Goal: Task Accomplishment & Management: Use online tool/utility

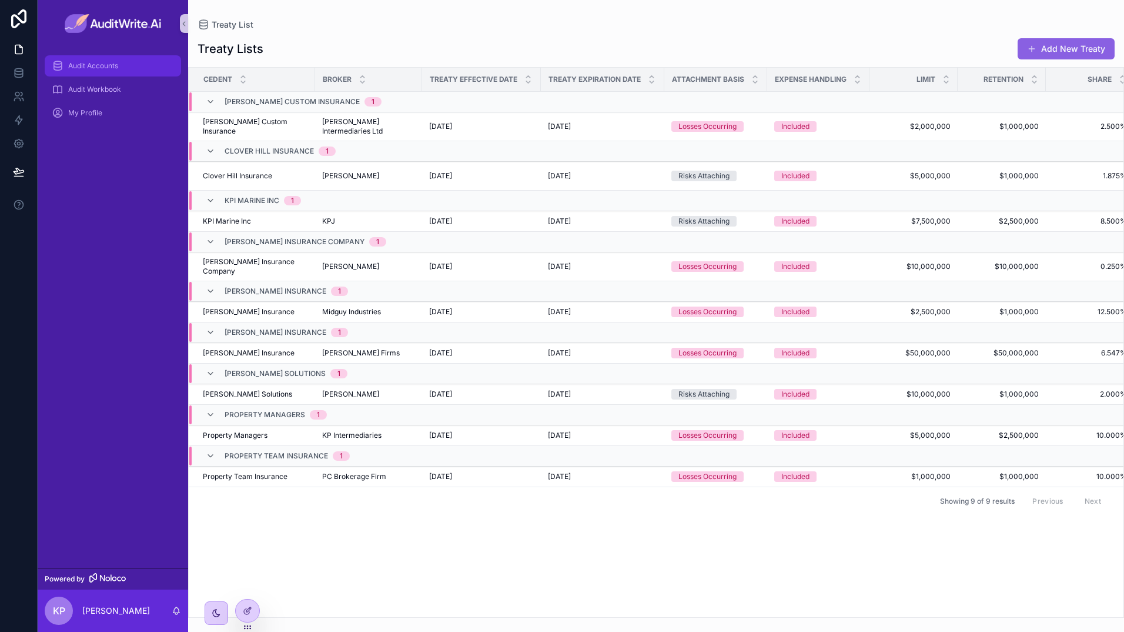
click at [140, 66] on div "Audit Accounts" at bounding box center [113, 65] width 122 height 19
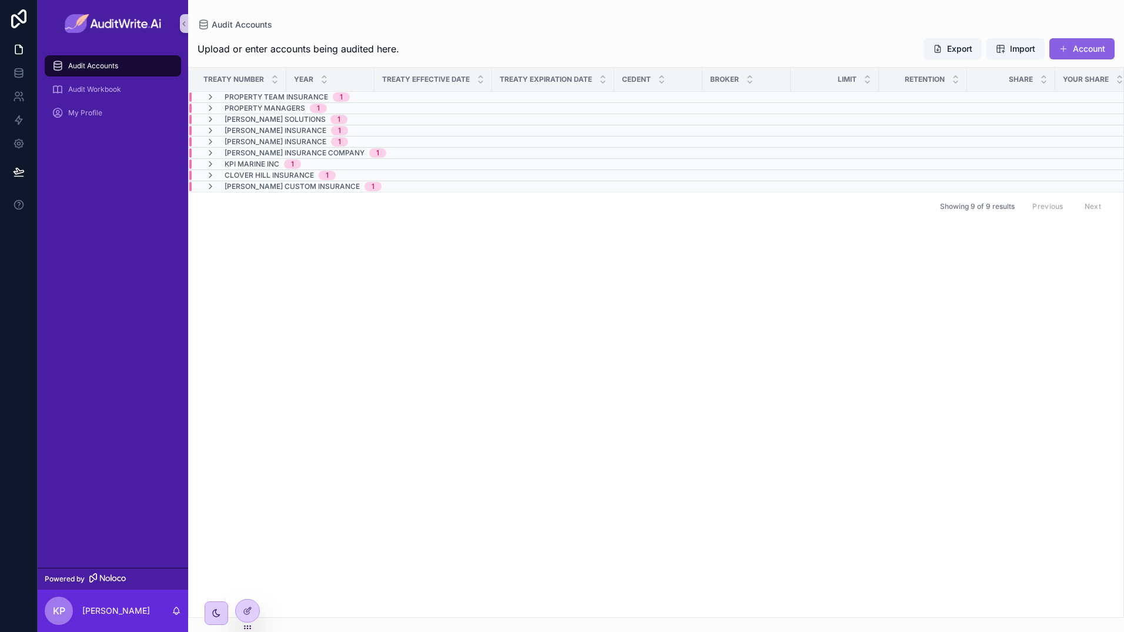
click at [284, 97] on span "Property Team Insurance" at bounding box center [277, 96] width 104 height 9
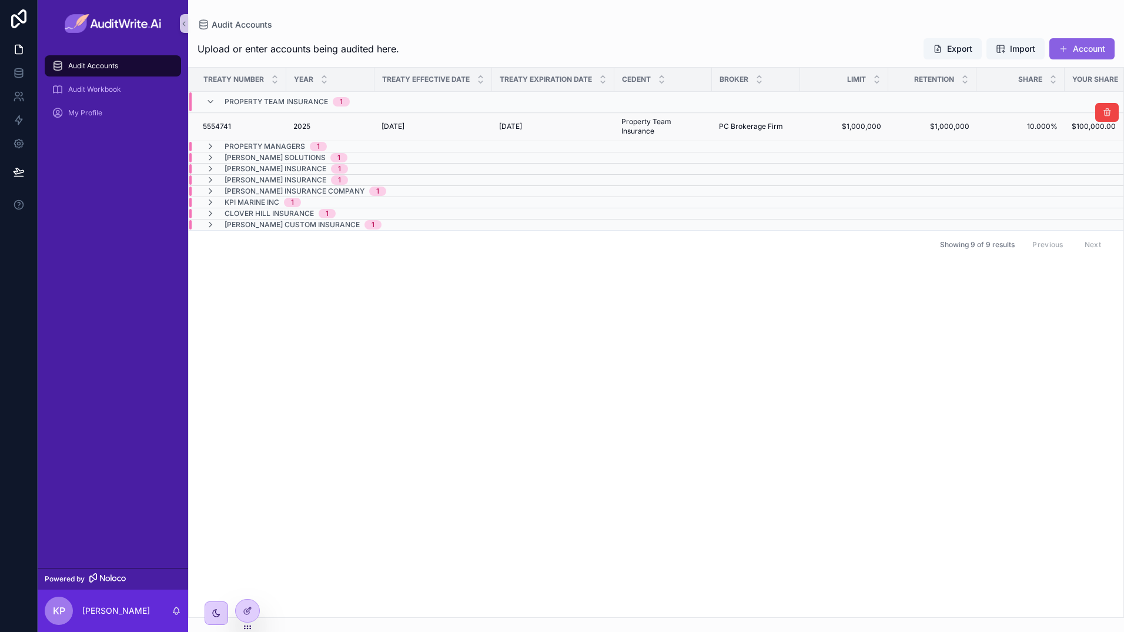
click at [318, 125] on div "2025 2025" at bounding box center [330, 126] width 74 height 9
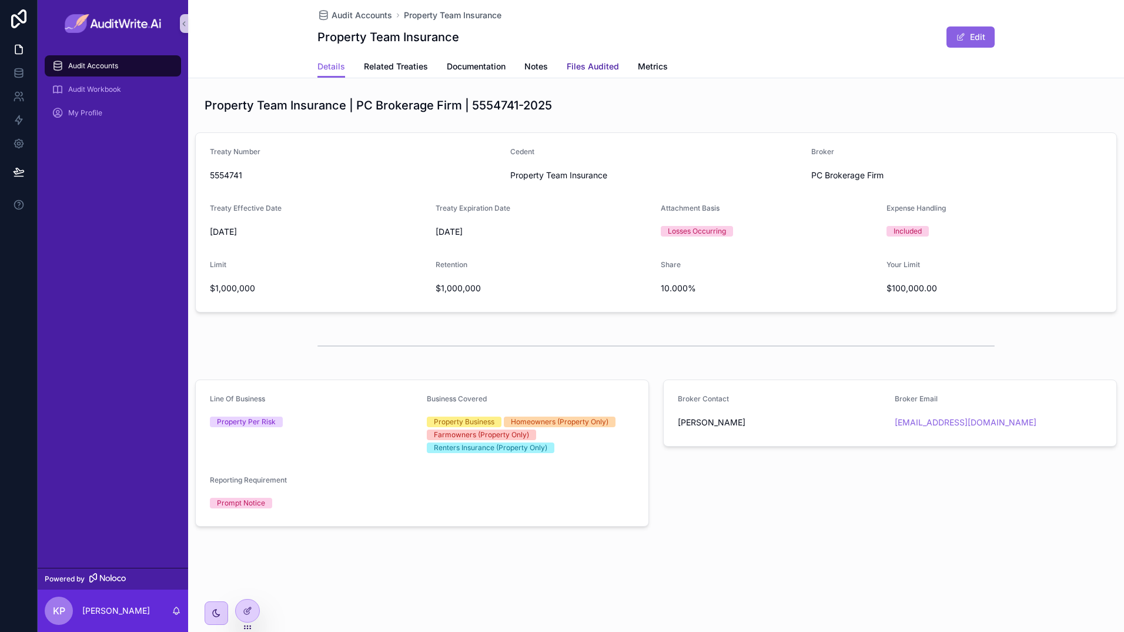
click at [595, 71] on span "Files Audited" at bounding box center [593, 67] width 52 height 12
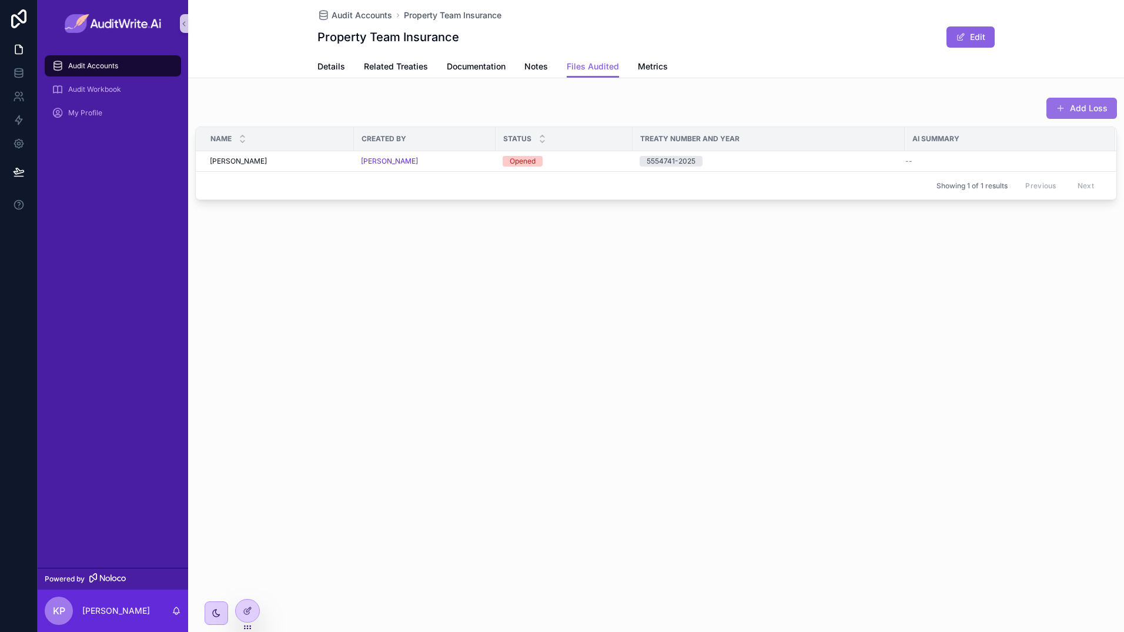
click at [1100, 107] on button "Add Loss" at bounding box center [1082, 108] width 71 height 21
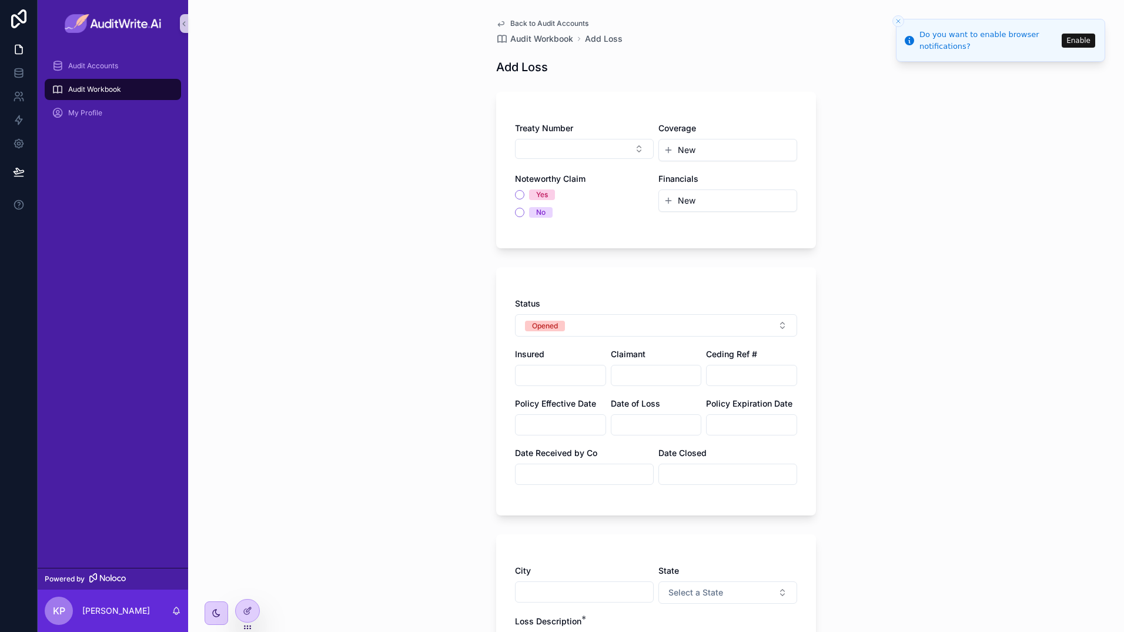
click at [726, 147] on button "New" at bounding box center [728, 150] width 128 height 12
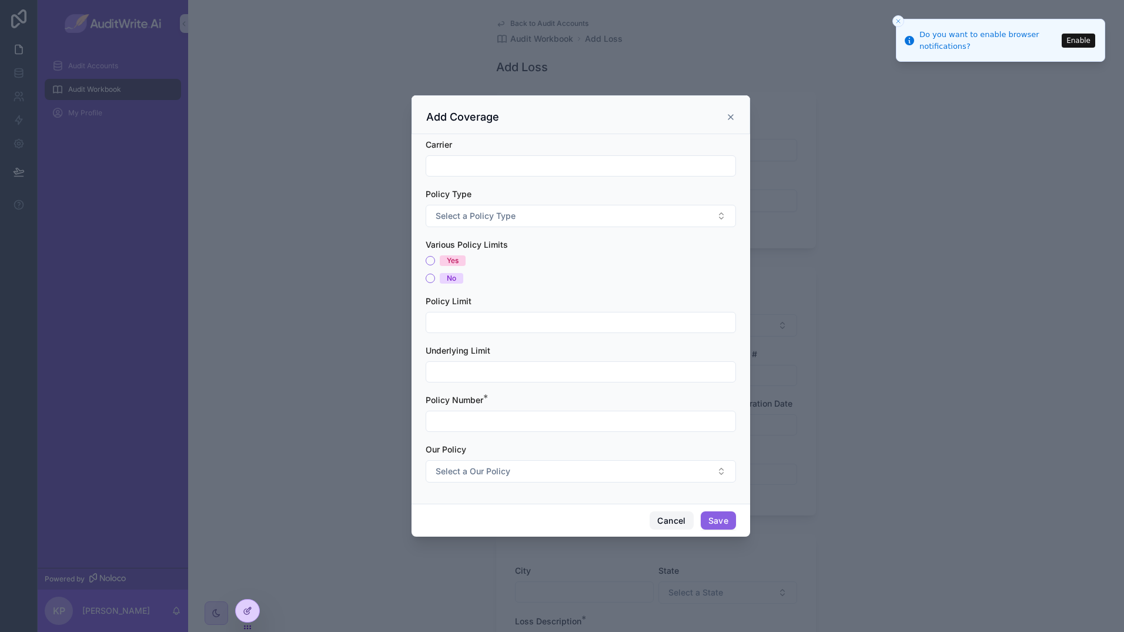
click at [682, 523] on button "Cancel" at bounding box center [672, 520] width 44 height 19
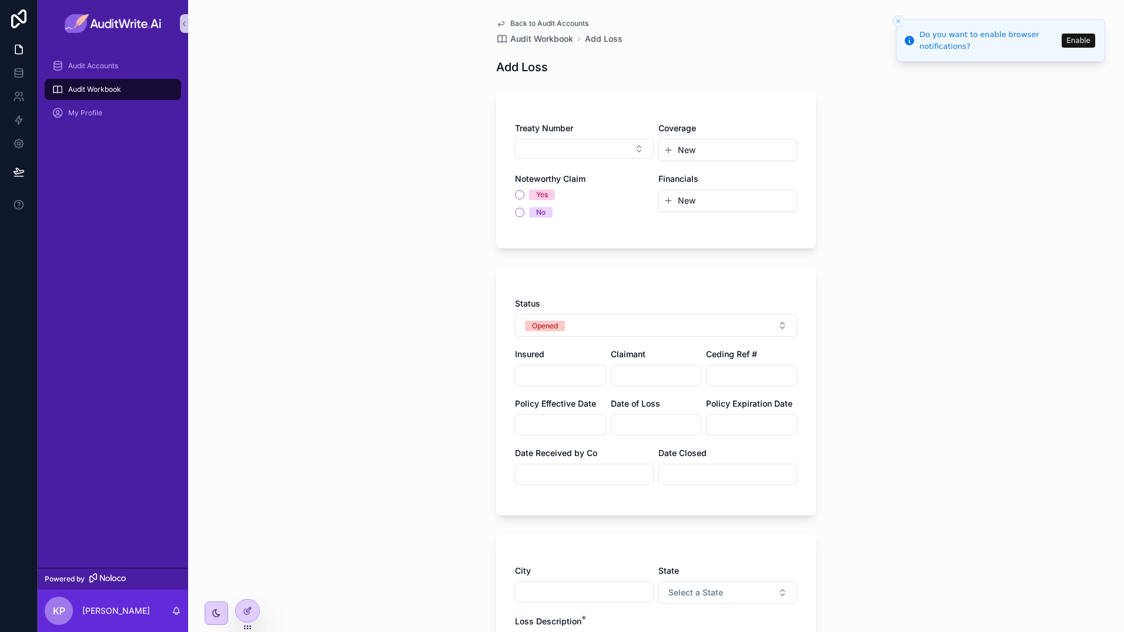
click at [715, 200] on button "New" at bounding box center [728, 201] width 128 height 12
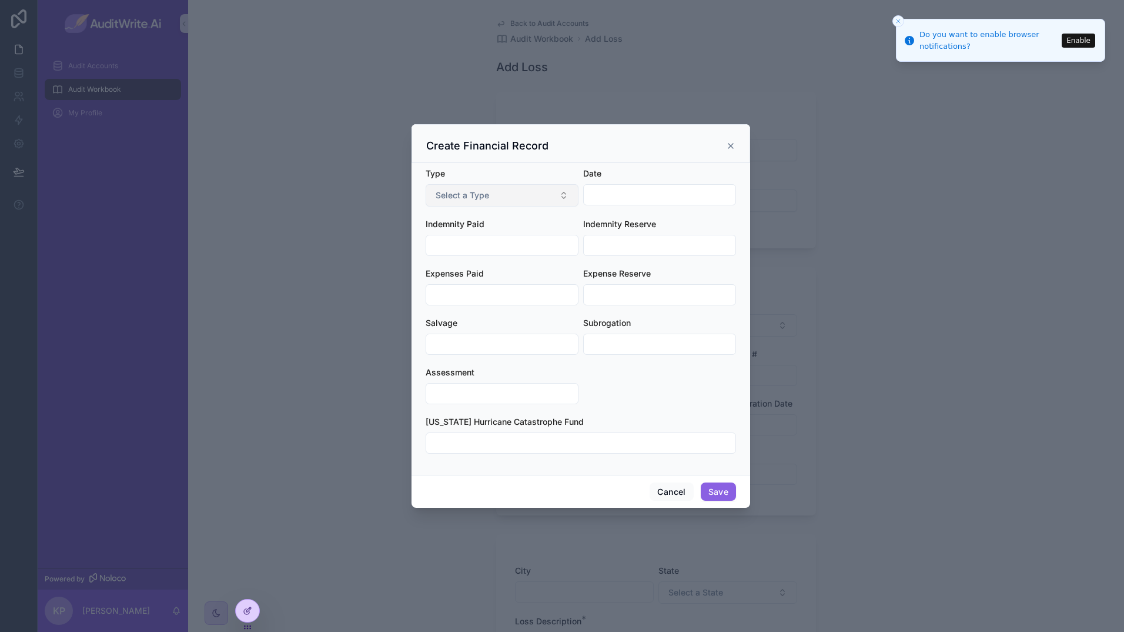
click at [490, 195] on button "Select a Type" at bounding box center [502, 195] width 153 height 22
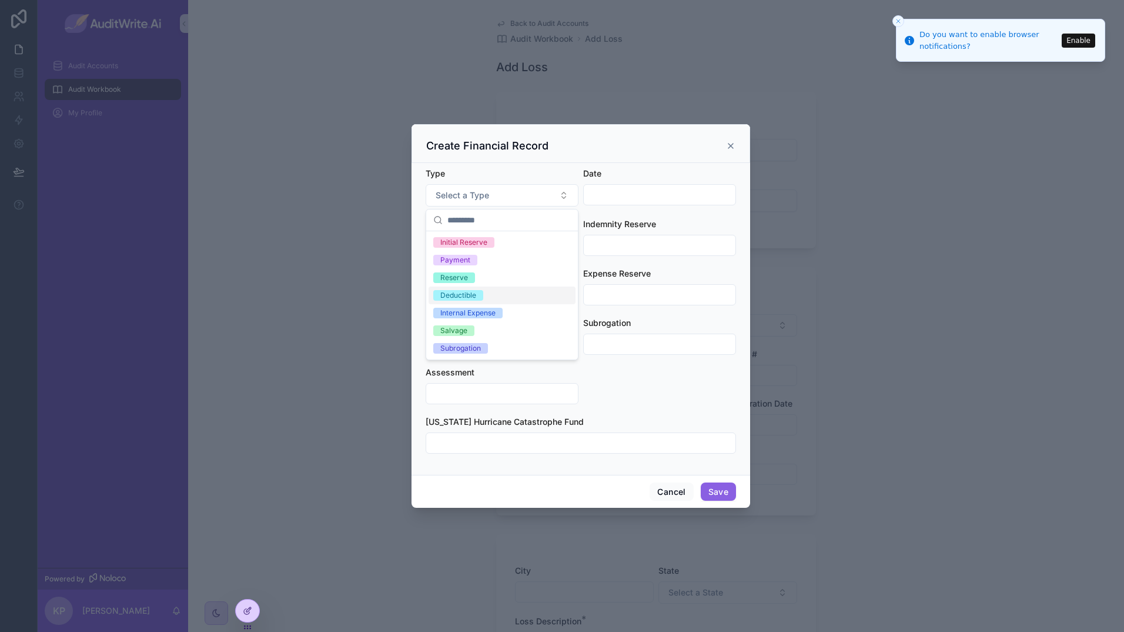
click at [708, 405] on form "Type Select a Type Date Indemnity Paid Indemnity Reserve Expenses Paid Expense …" at bounding box center [581, 317] width 311 height 298
click at [683, 500] on button "Cancel" at bounding box center [672, 491] width 44 height 19
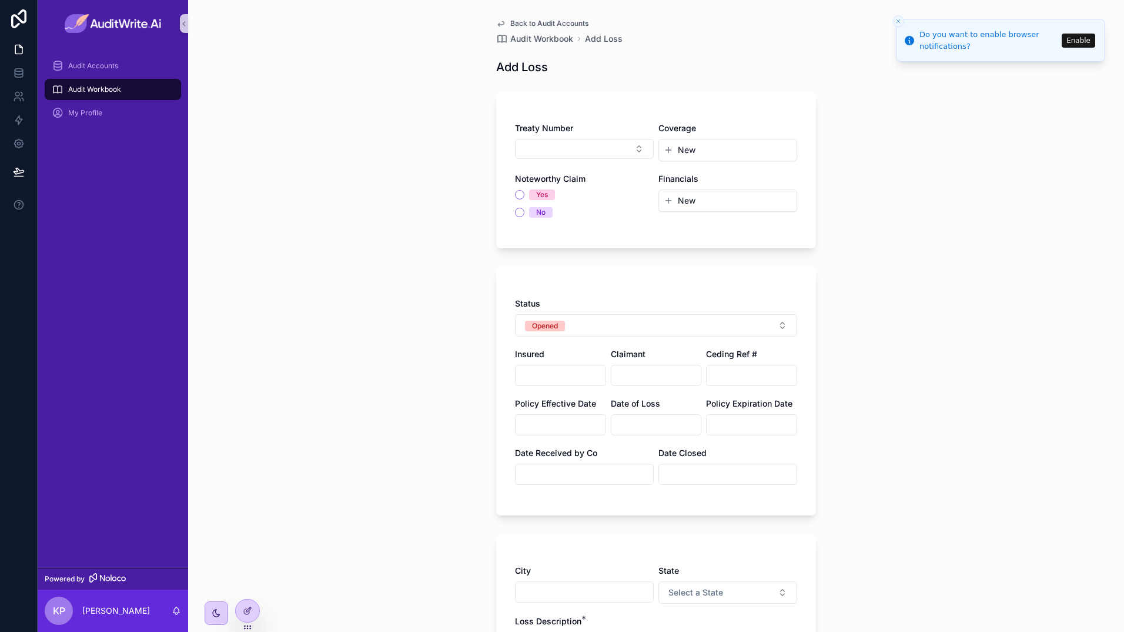
click at [568, 24] on span "Back to Audit Accounts" at bounding box center [549, 23] width 78 height 9
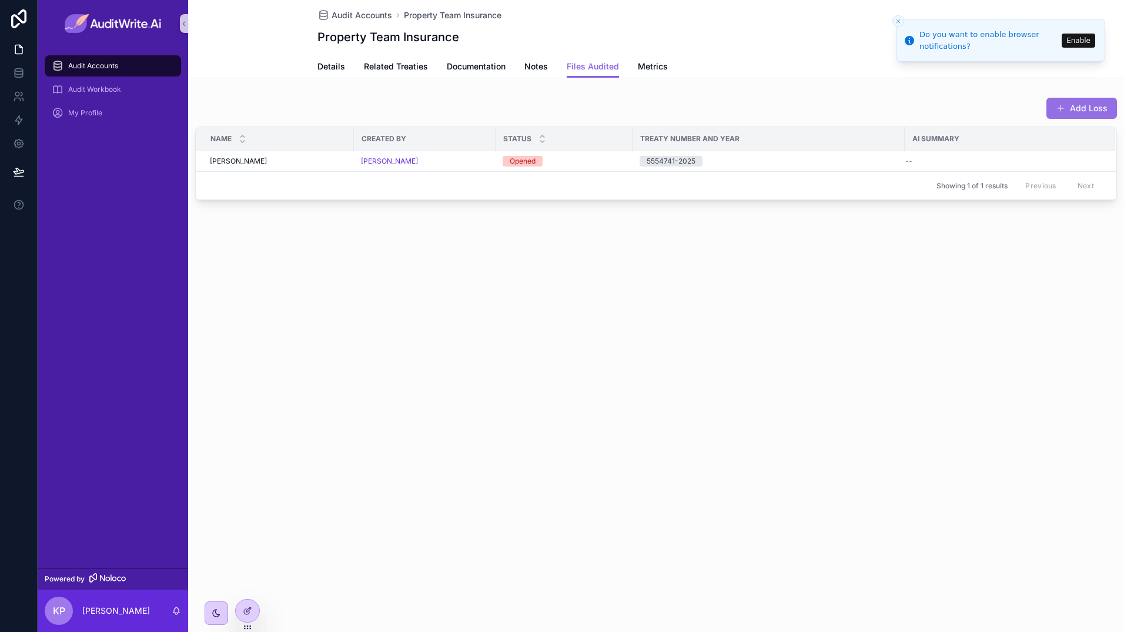
click at [1100, 106] on button "Add Loss" at bounding box center [1082, 108] width 71 height 21
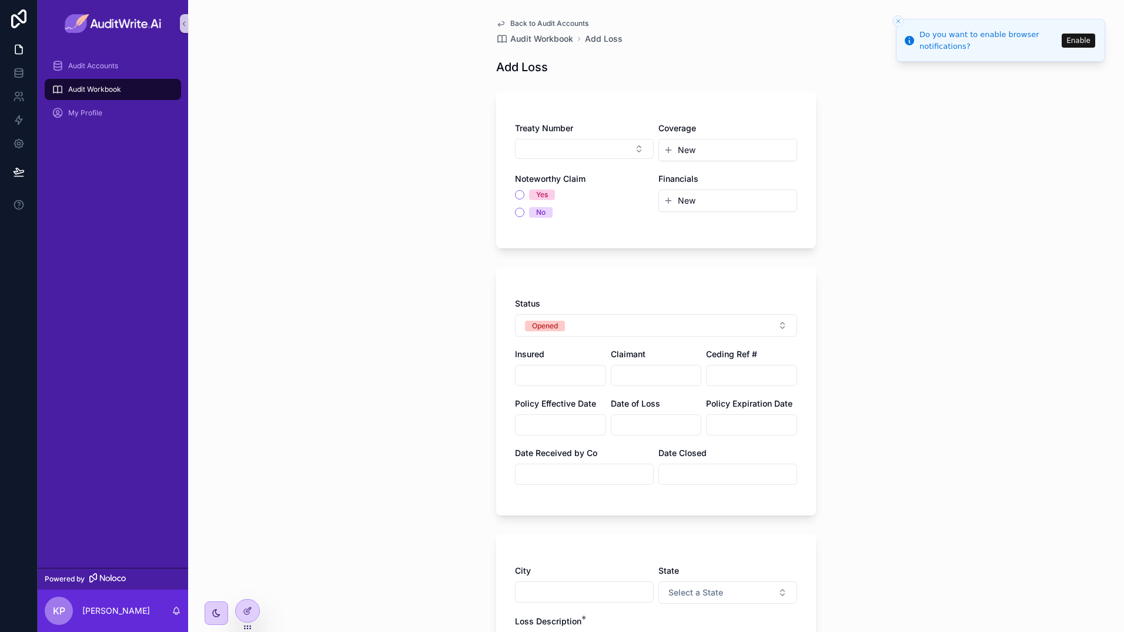
click at [565, 25] on span "Back to Audit Accounts" at bounding box center [549, 23] width 78 height 9
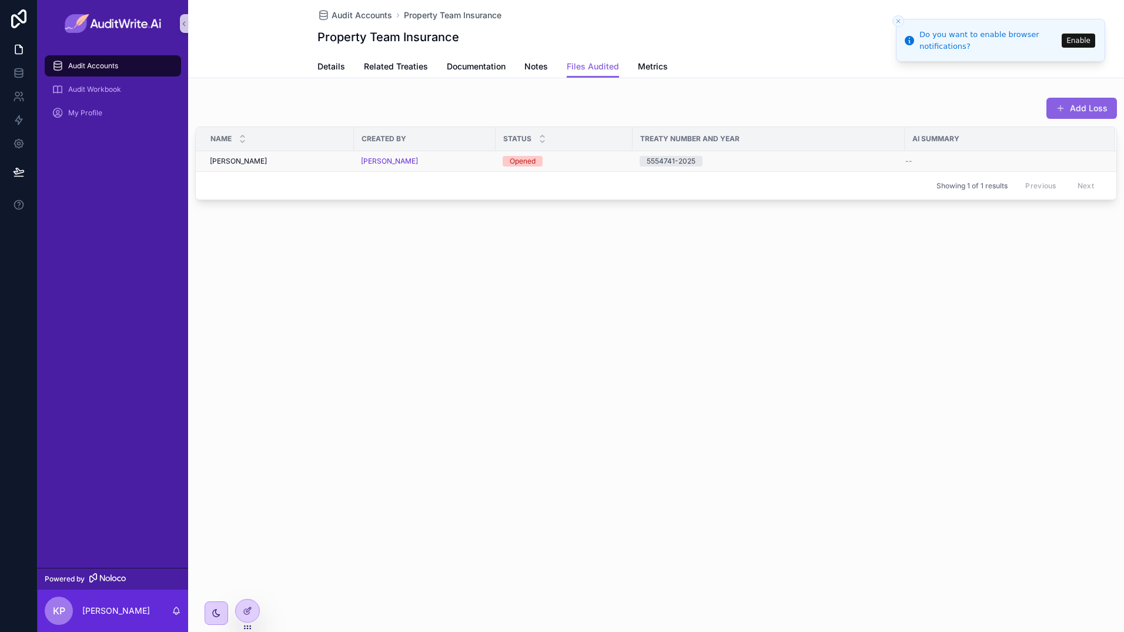
click at [473, 166] on td "[PERSON_NAME]" at bounding box center [425, 161] width 142 height 21
click at [470, 156] on div "[PERSON_NAME]" at bounding box center [425, 160] width 128 height 9
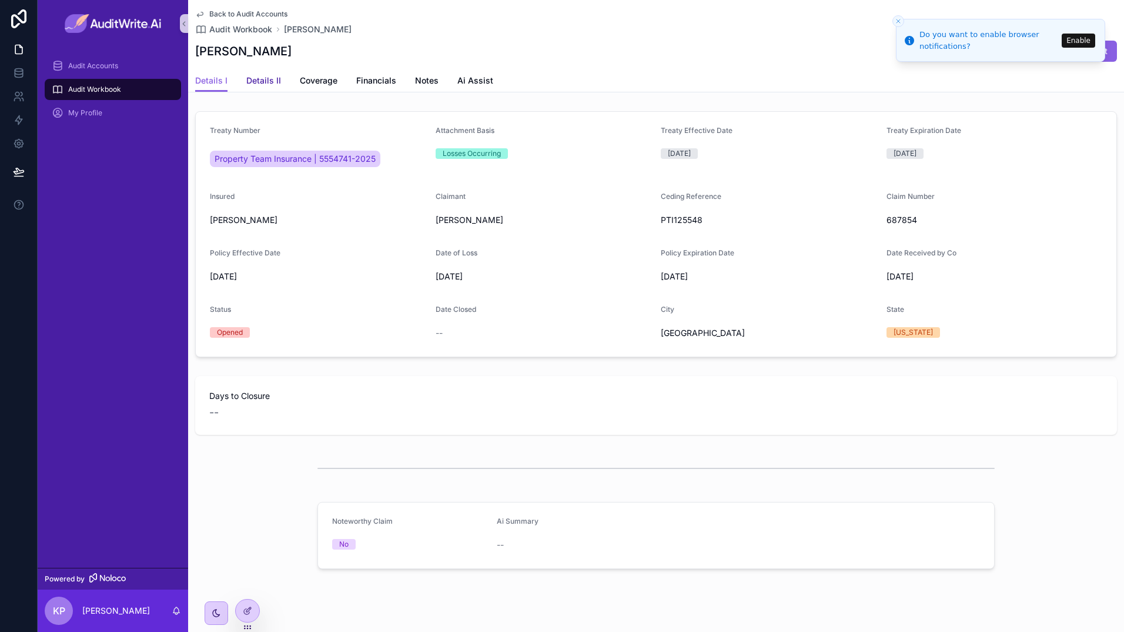
click at [272, 79] on span "Details II" at bounding box center [263, 81] width 35 height 12
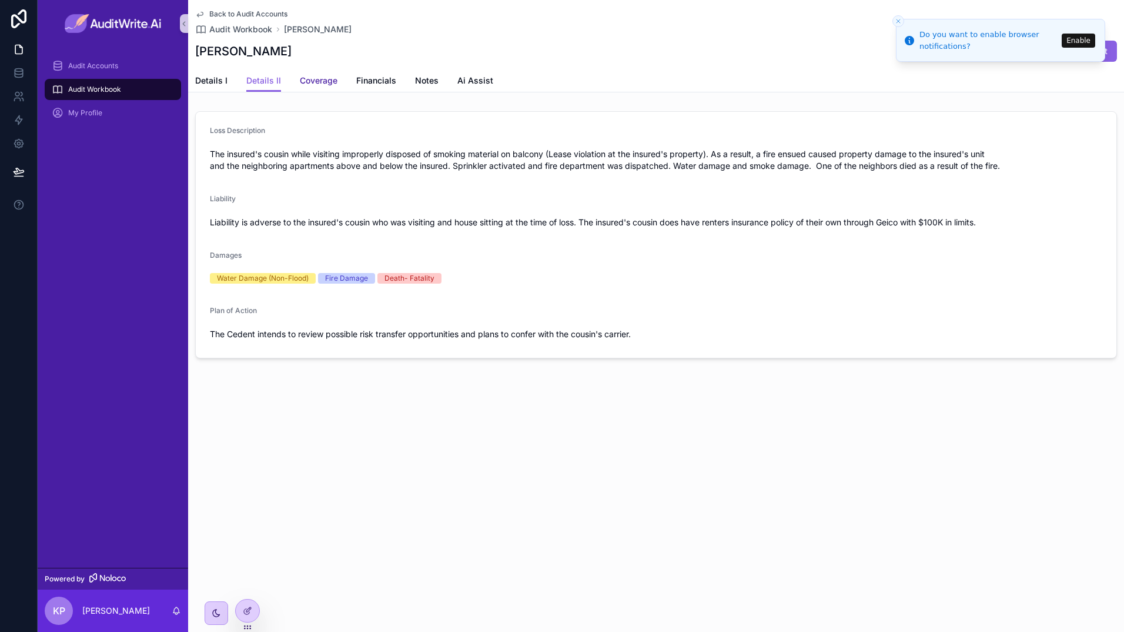
click at [328, 79] on span "Coverage" at bounding box center [319, 81] width 38 height 12
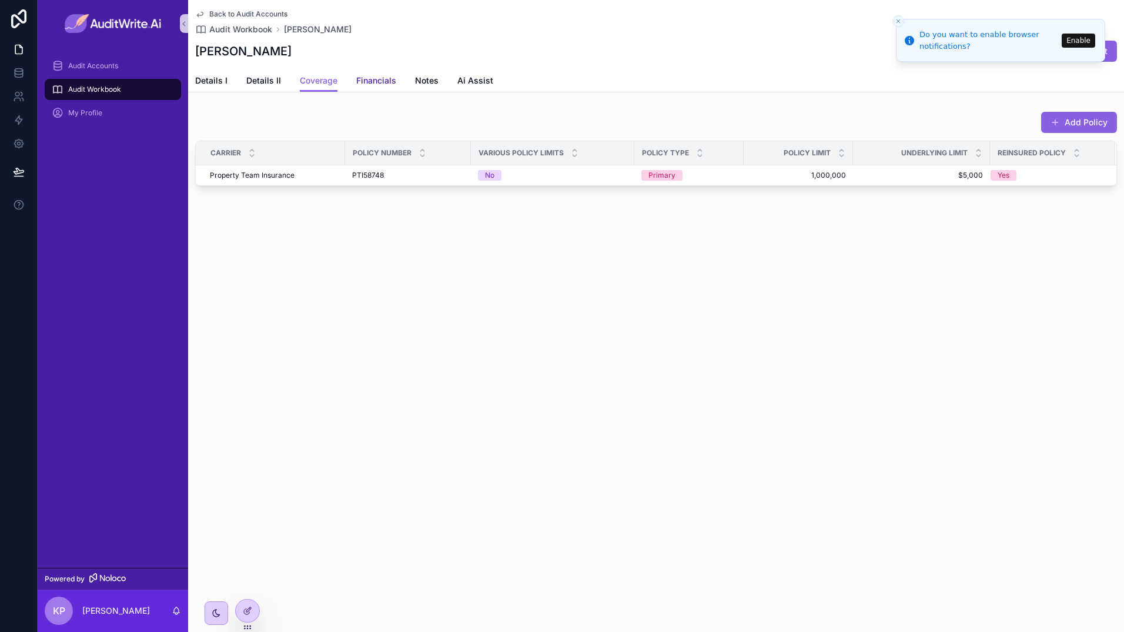
click at [385, 82] on span "Financials" at bounding box center [376, 81] width 40 height 12
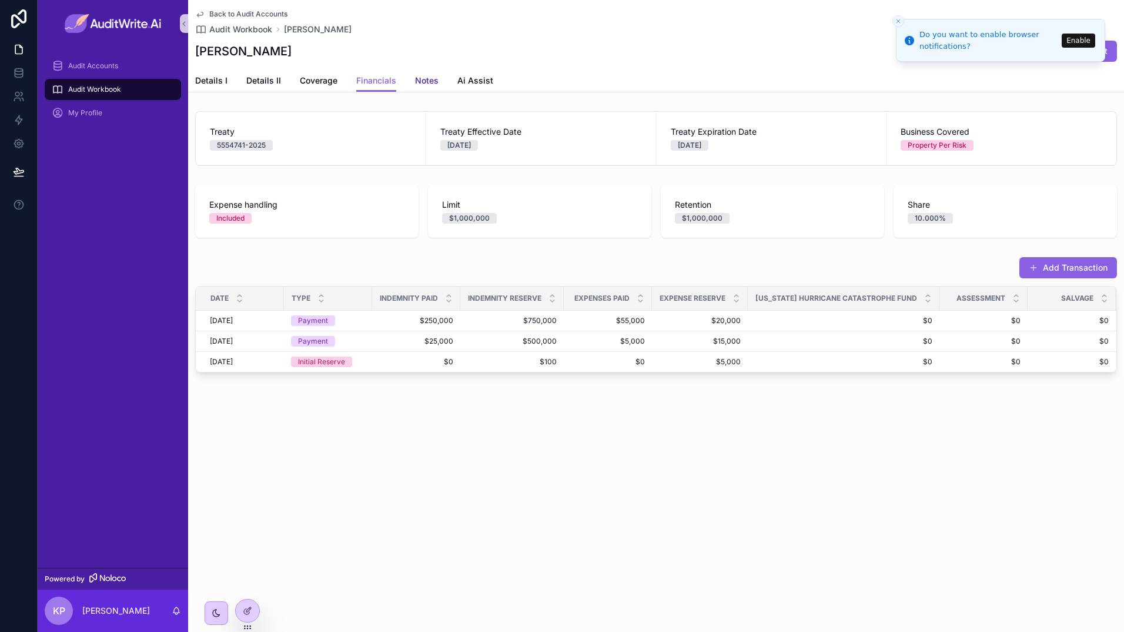
click at [433, 81] on span "Notes" at bounding box center [427, 81] width 24 height 12
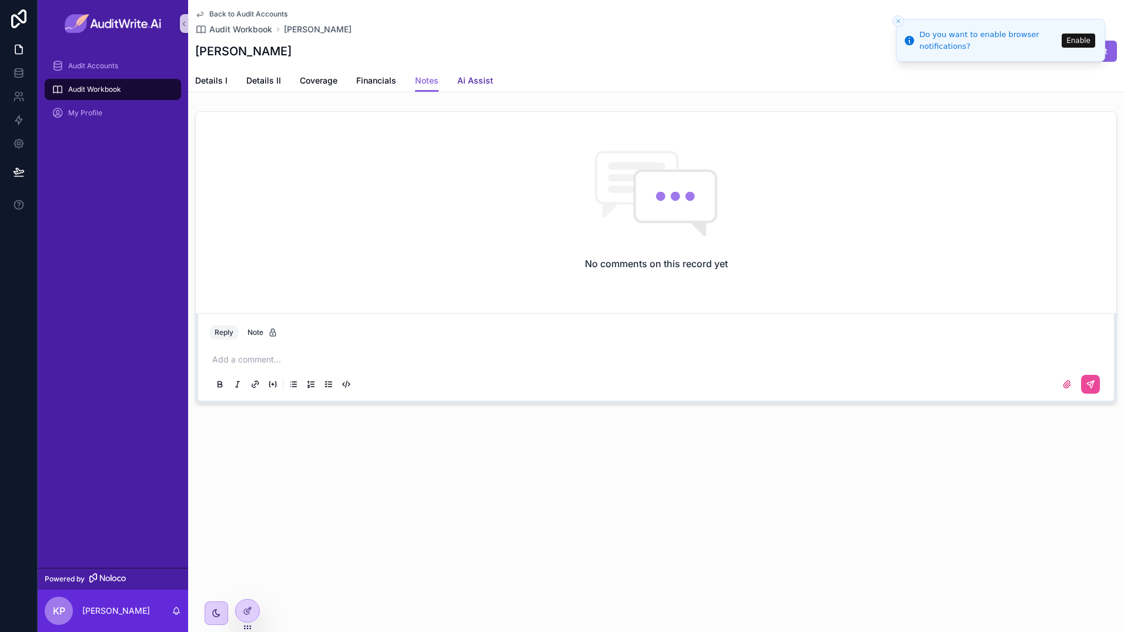
click at [479, 76] on span "Ai Assist" at bounding box center [476, 81] width 36 height 12
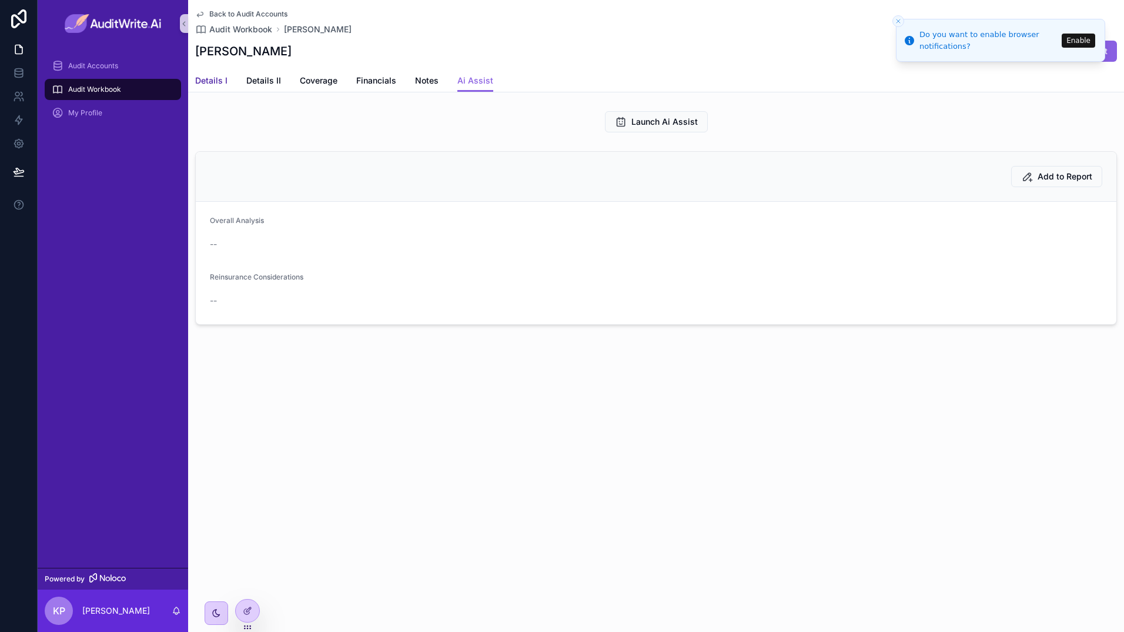
click at [220, 79] on span "Details I" at bounding box center [211, 81] width 32 height 12
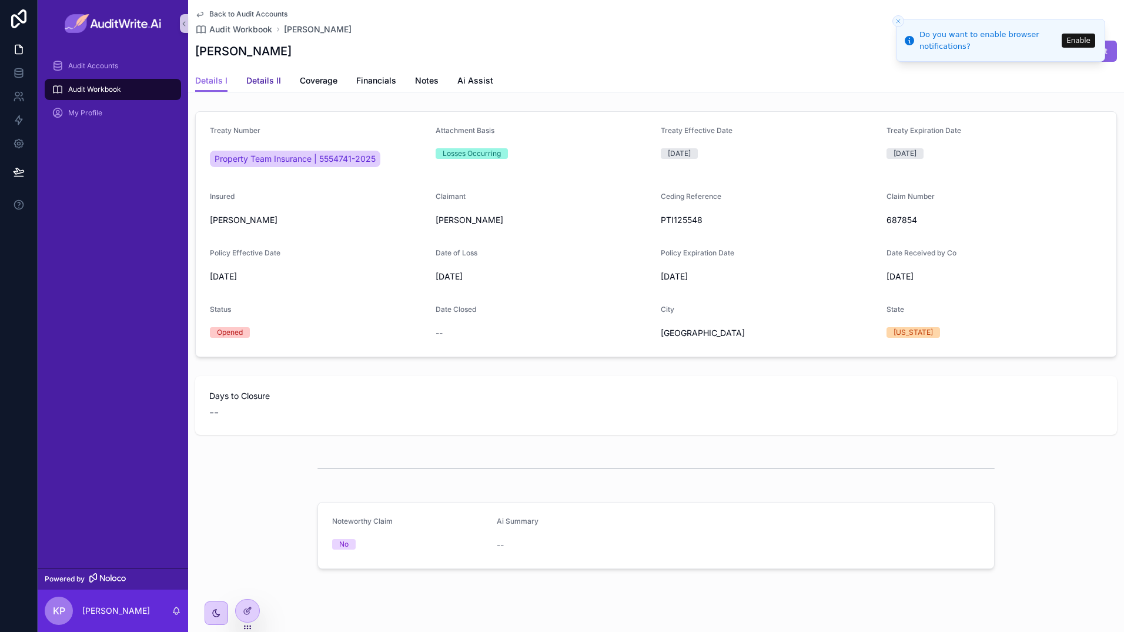
click at [262, 82] on span "Details II" at bounding box center [263, 81] width 35 height 12
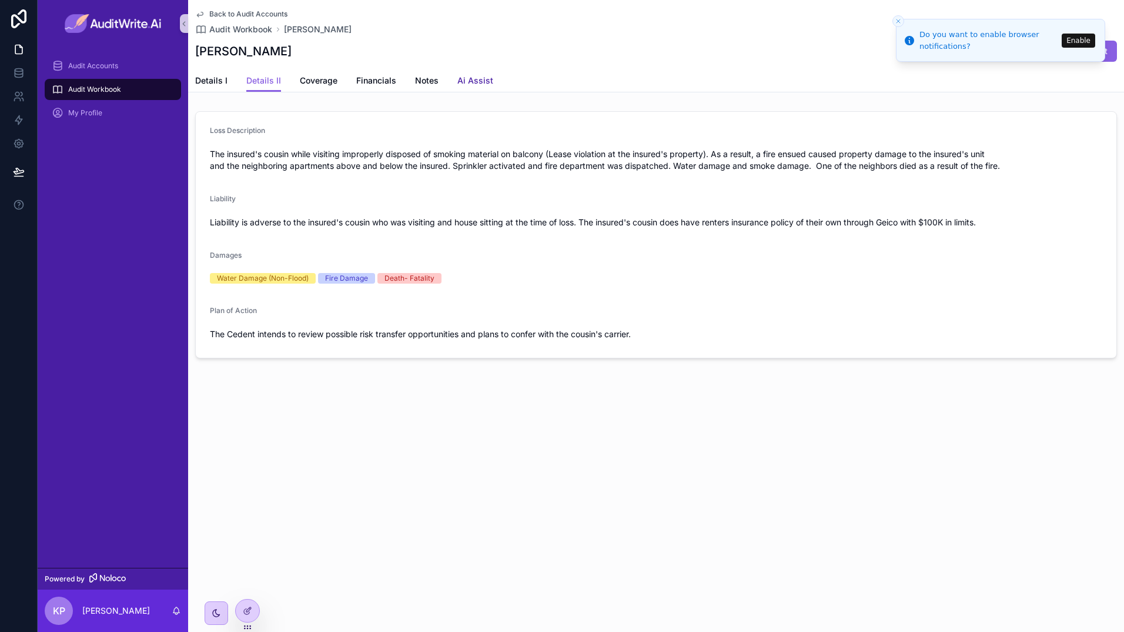
click at [484, 81] on span "Ai Assist" at bounding box center [476, 81] width 36 height 12
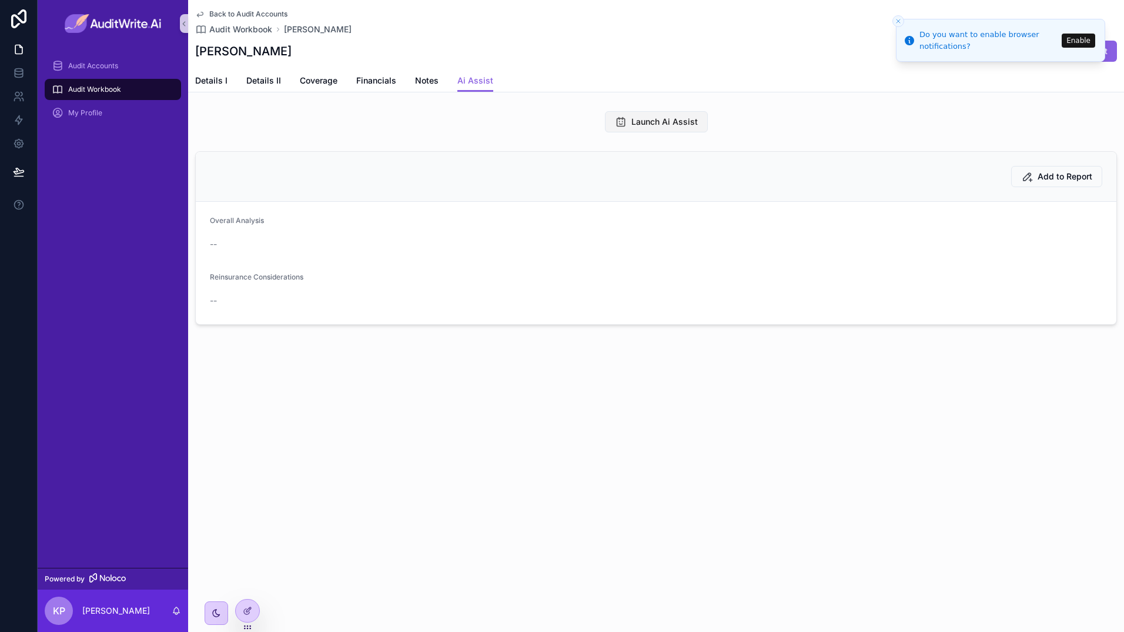
click at [683, 121] on span "Launch Ai Assist" at bounding box center [665, 122] width 66 height 12
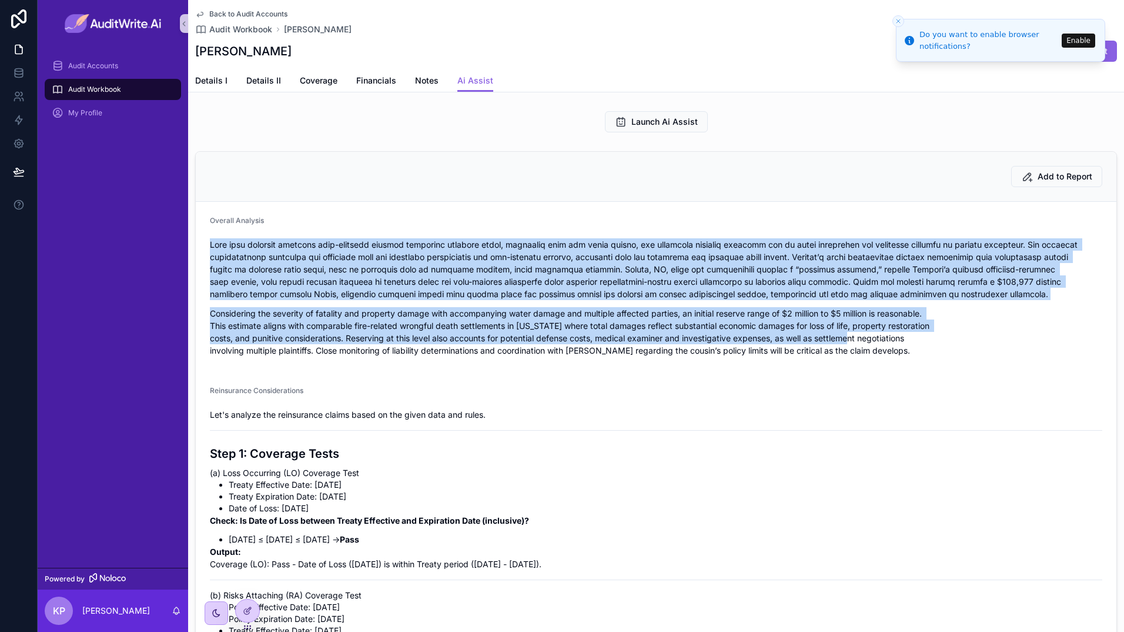
drag, startPoint x: 211, startPoint y: 246, endPoint x: 1014, endPoint y: 338, distance: 809.2
click at [1014, 338] on div "Considering the severity of fatality and property damage with accompanying wate…" at bounding box center [656, 297] width 893 height 118
click at [922, 303] on div "Considering the severity of fatality and property damage with accompanying wate…" at bounding box center [656, 297] width 893 height 118
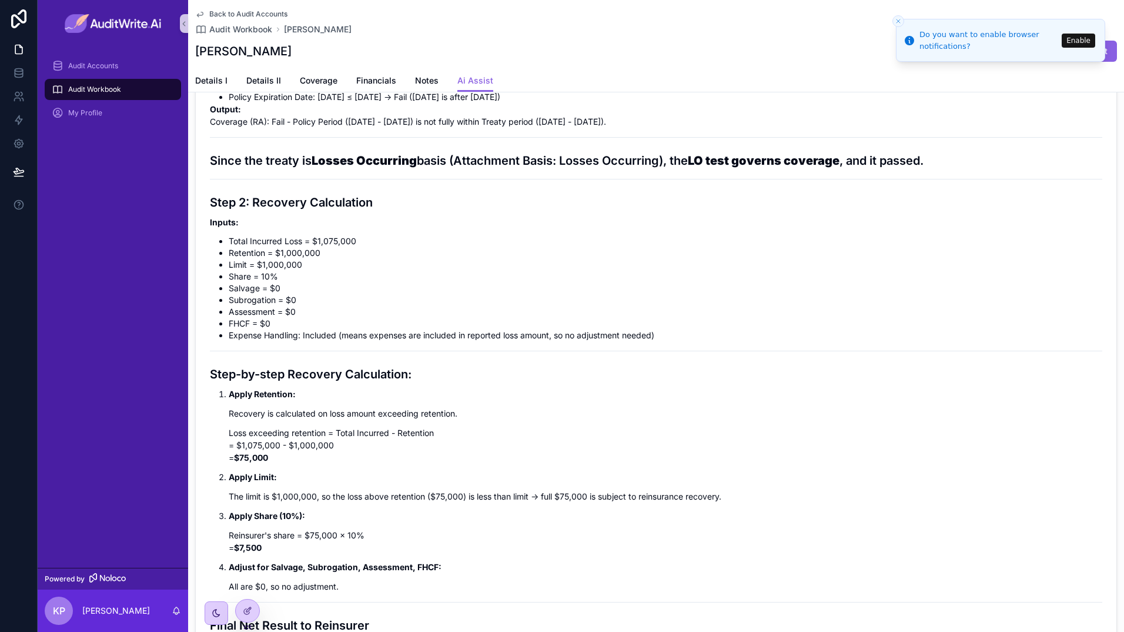
scroll to position [647, 0]
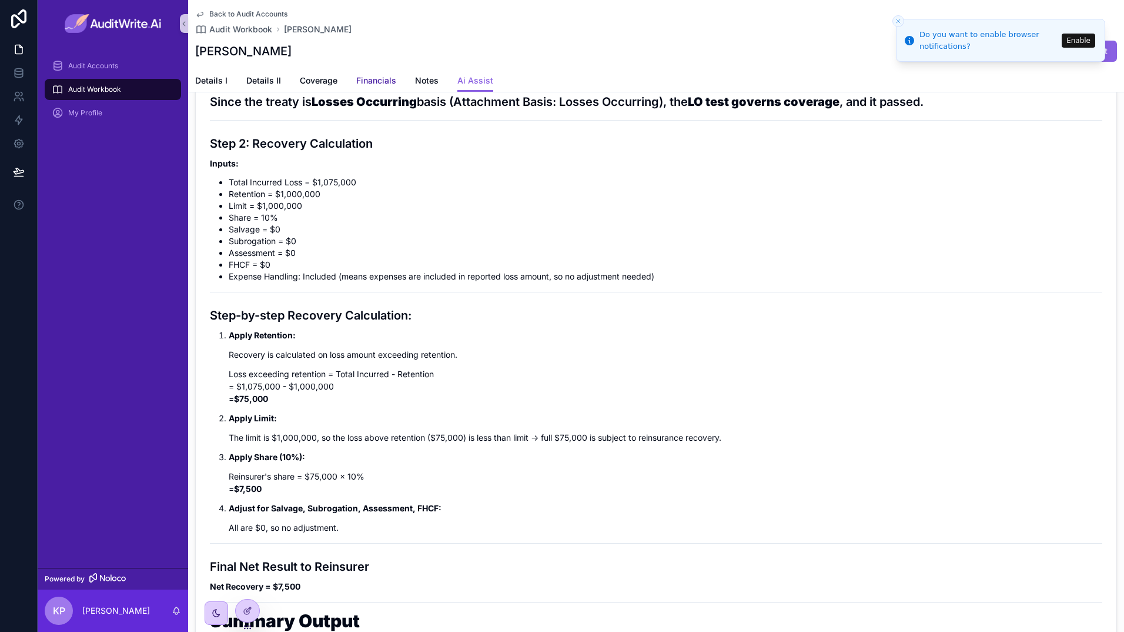
click at [376, 77] on span "Financials" at bounding box center [376, 81] width 40 height 12
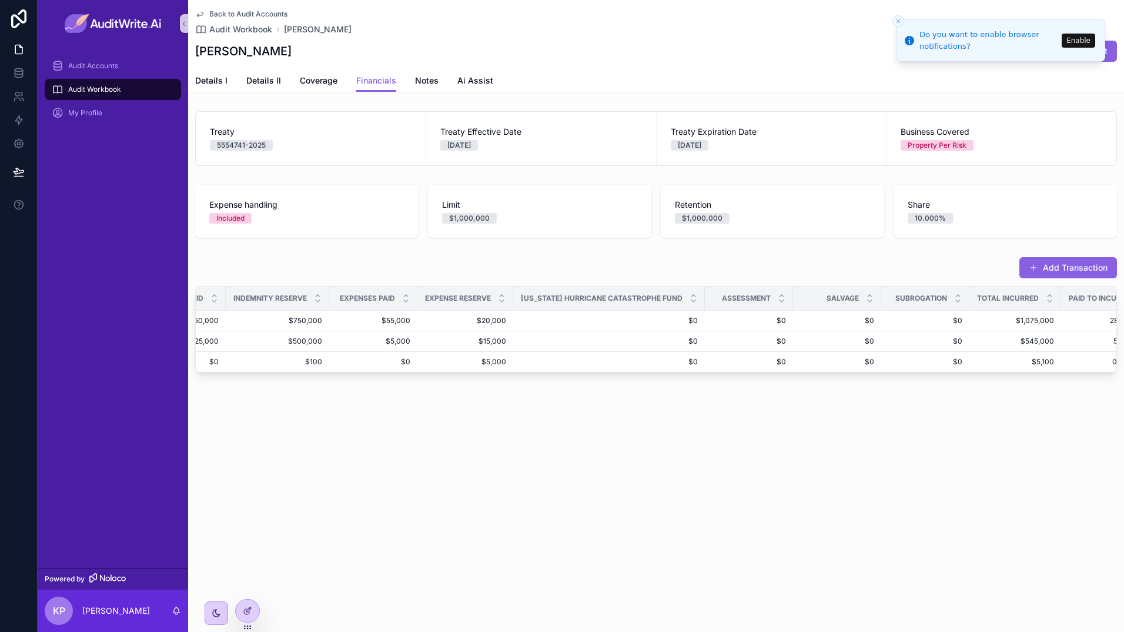
scroll to position [0, 256]
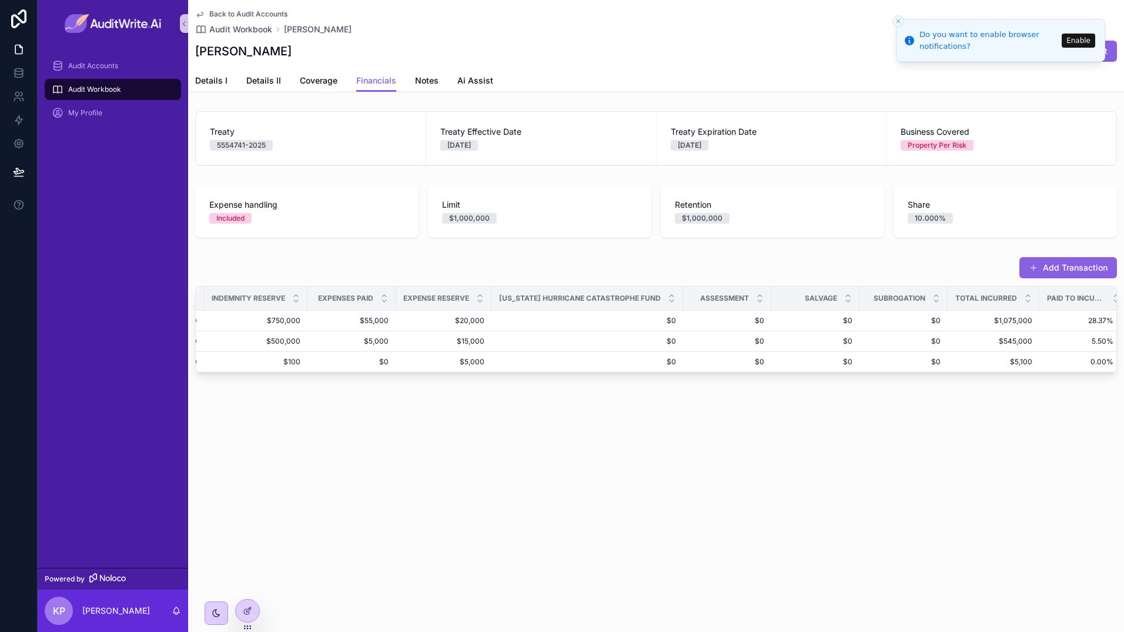
click at [452, 75] on div "Details I Details II Coverage Financials Notes Ai Assist" at bounding box center [656, 80] width 922 height 22
click at [468, 77] on span "Ai Assist" at bounding box center [476, 81] width 36 height 12
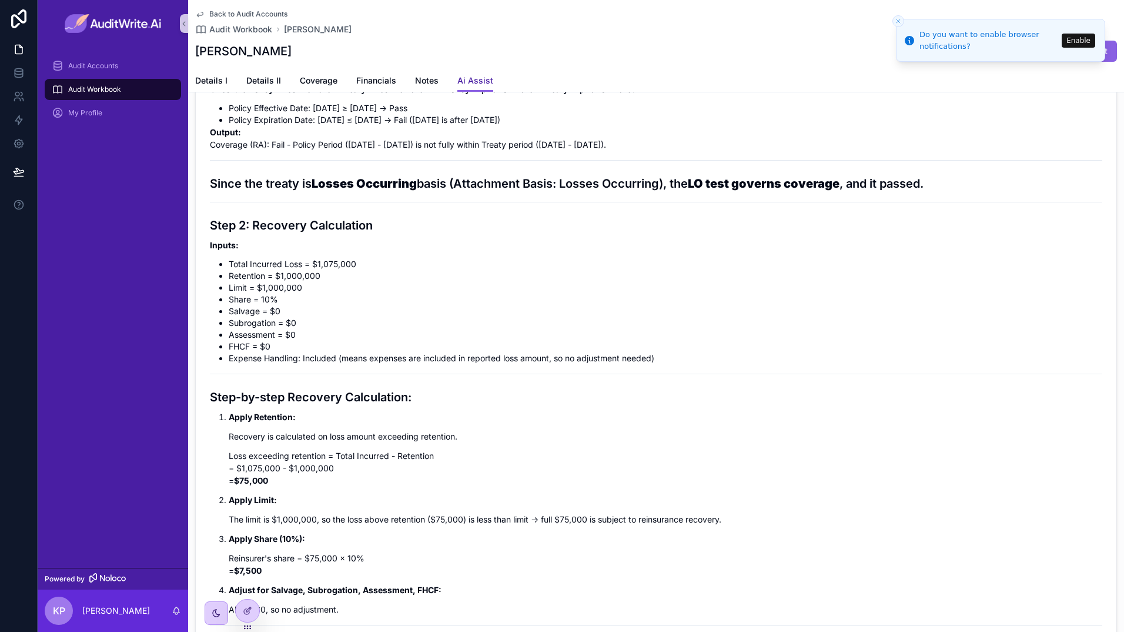
scroll to position [564, 0]
click at [214, 77] on span "Details I" at bounding box center [211, 81] width 32 height 12
